Goal: Information Seeking & Learning: Find specific page/section

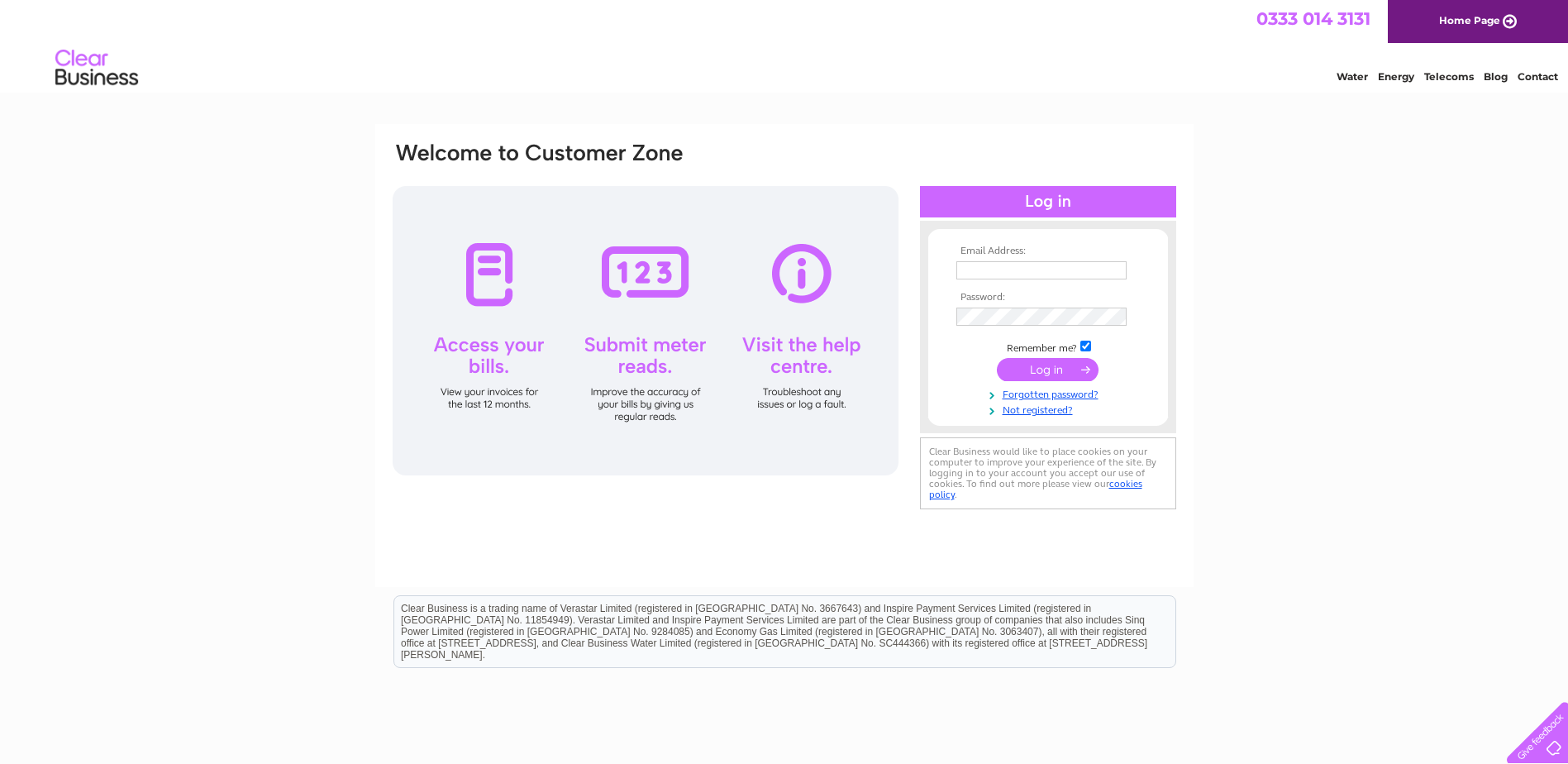
type input "emma.jones@headstart-education.com"
click at [1052, 369] on input "submit" at bounding box center [1048, 370] width 101 height 23
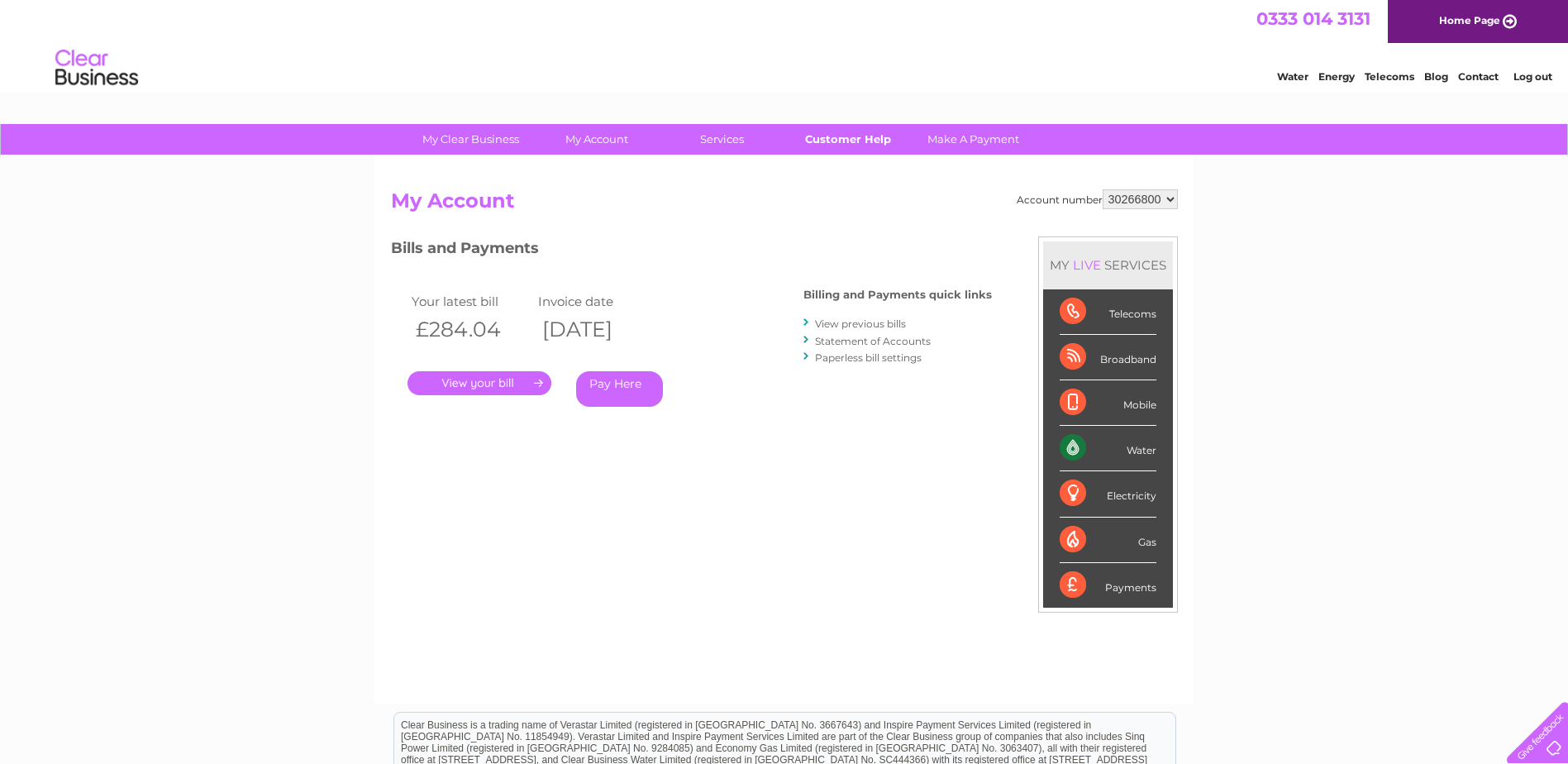
click at [842, 146] on link "Customer Help" at bounding box center [847, 138] width 136 height 30
